Goal: Transaction & Acquisition: Purchase product/service

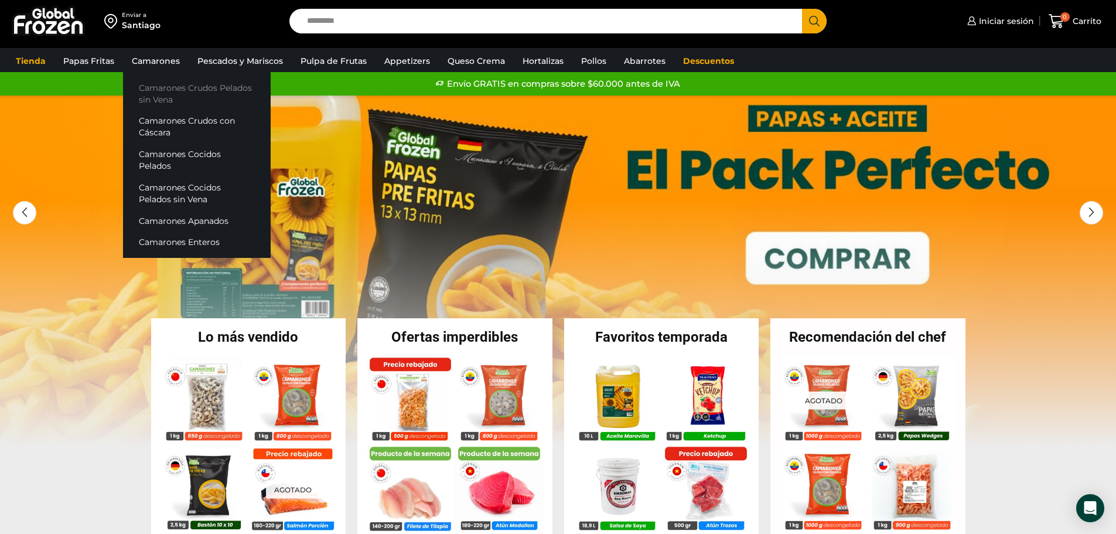
click at [157, 96] on link "Camarones Crudos Pelados sin Vena" at bounding box center [197, 93] width 148 height 33
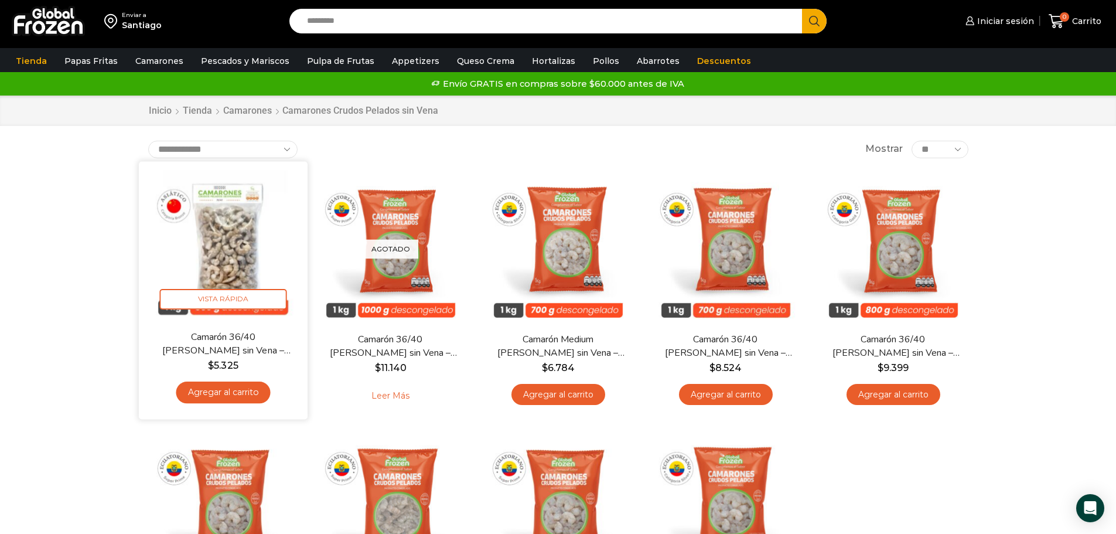
click at [225, 248] on img at bounding box center [223, 245] width 151 height 151
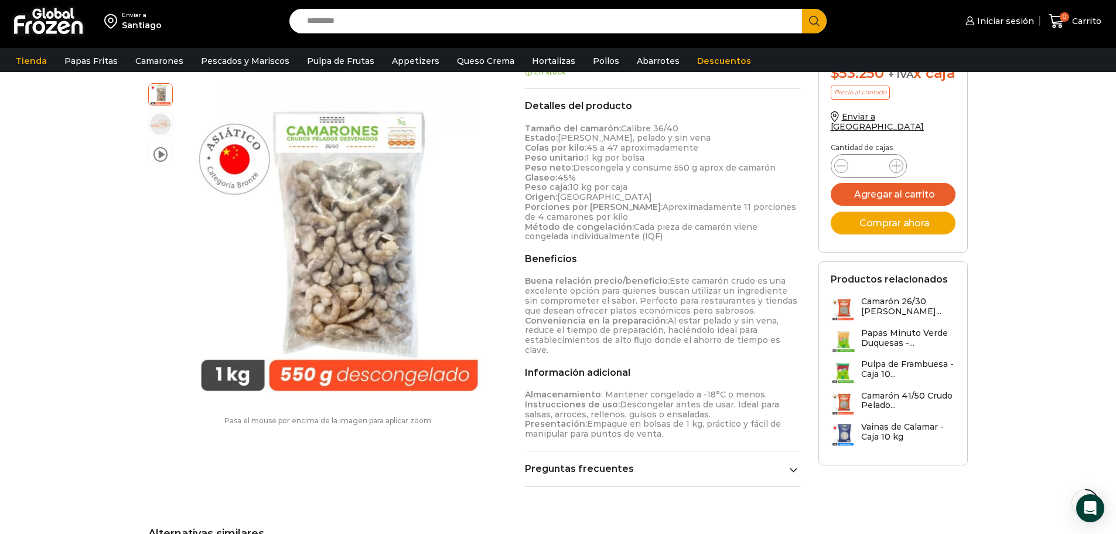
scroll to position [352, 0]
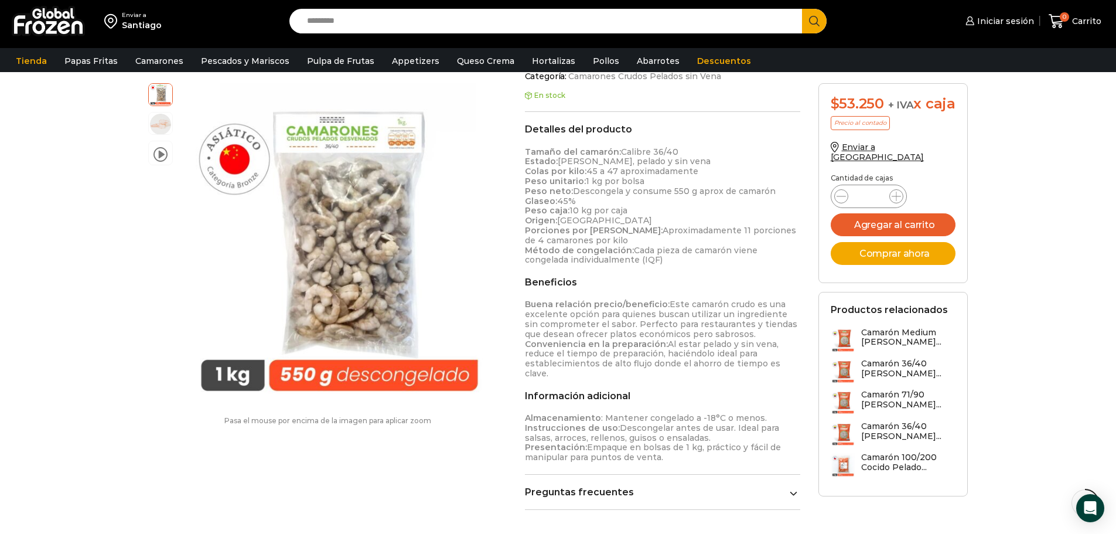
click at [47, 207] on div "Enviar a [GEOGRAPHIC_DATA] Search input Search Iniciar sesión" at bounding box center [558, 414] width 1116 height 1532
